Goal: Information Seeking & Learning: Compare options

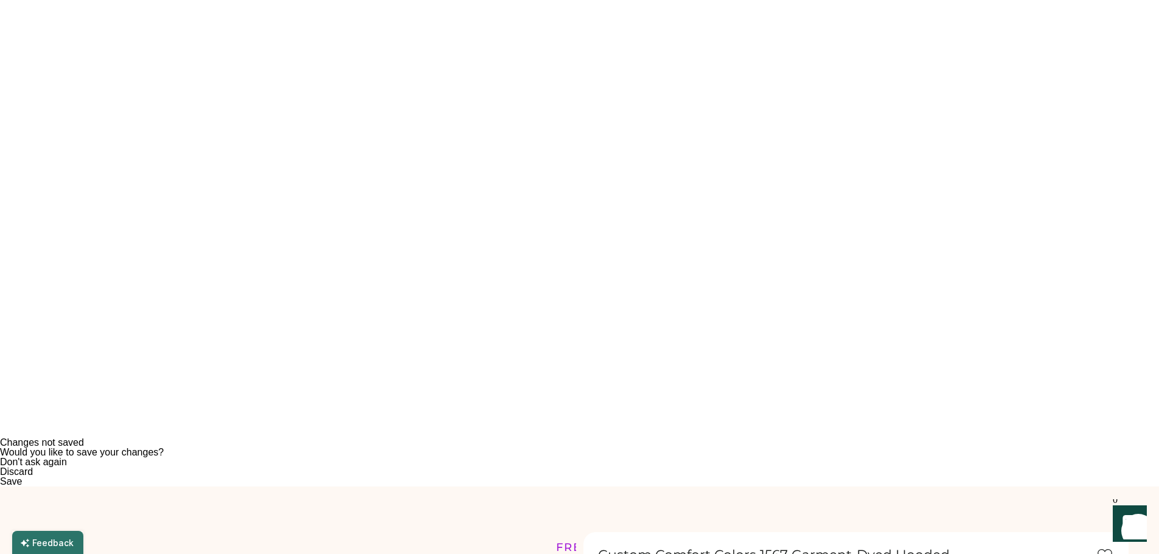
scroll to position [122, 0]
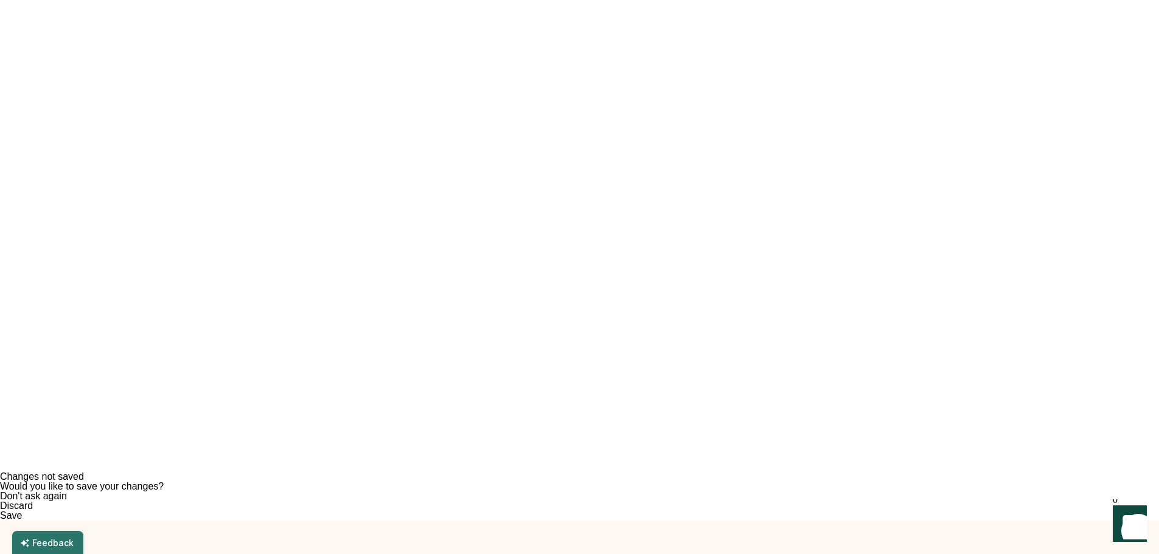
scroll to position [61, 0]
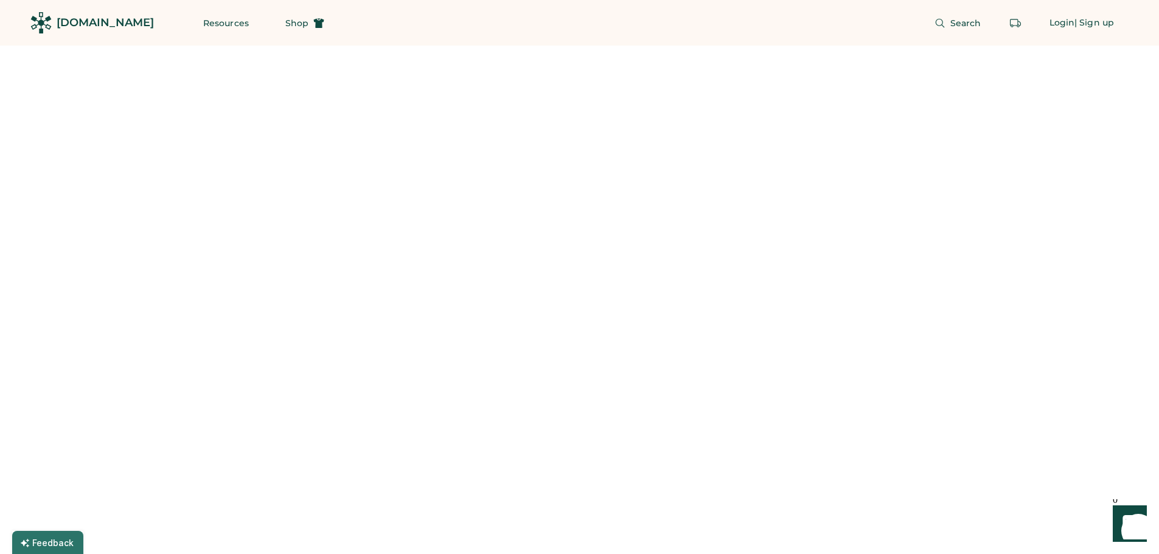
drag, startPoint x: 691, startPoint y: 184, endPoint x: 681, endPoint y: 183, distance: 9.8
